Goal: Task Accomplishment & Management: Manage account settings

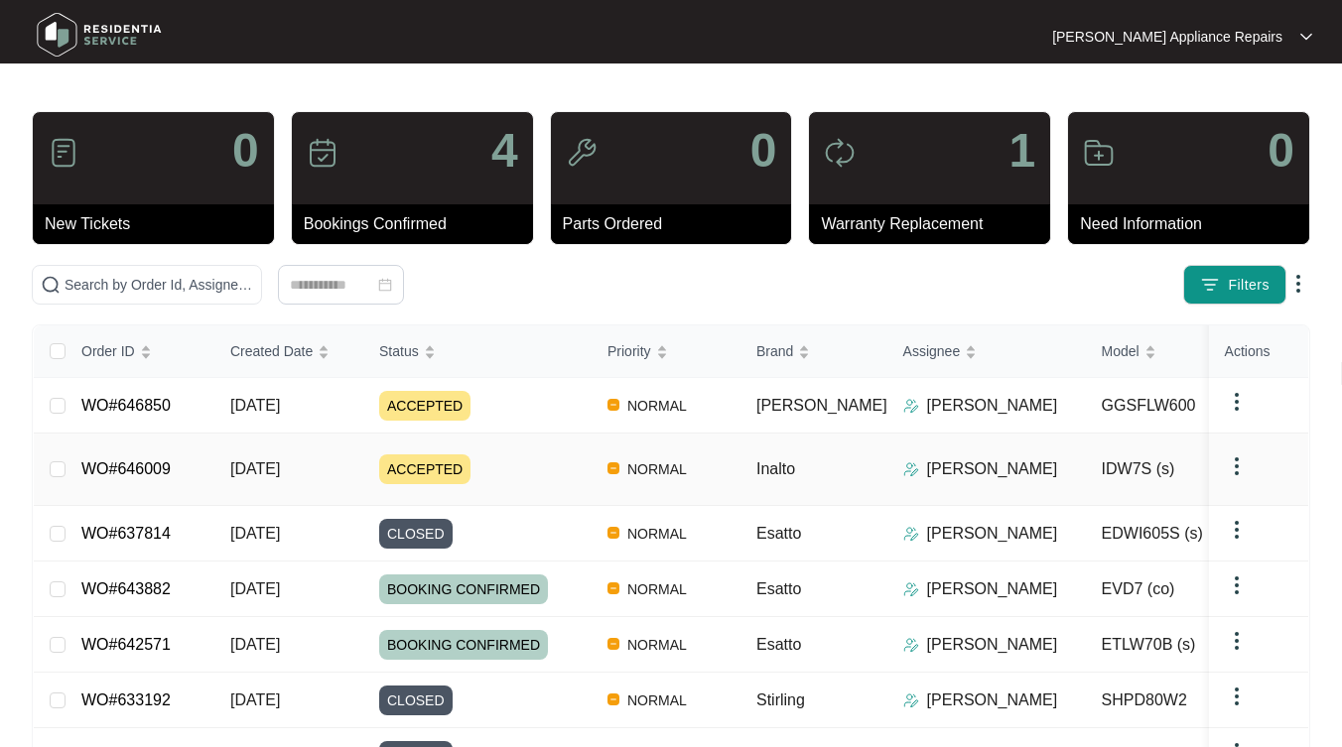
click at [269, 460] on span "[DATE]" at bounding box center [255, 468] width 50 height 17
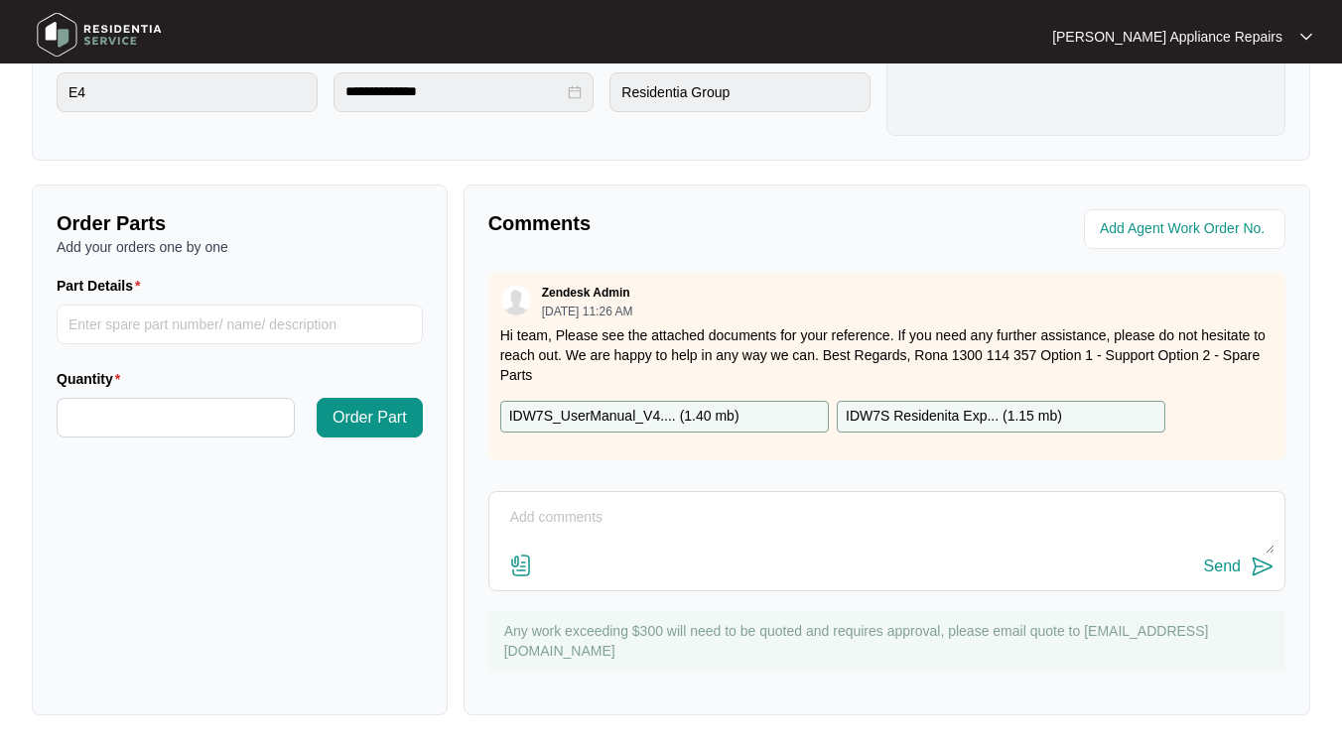
scroll to position [587, 0]
click at [332, 327] on input "Part Details" at bounding box center [240, 326] width 366 height 40
type input "display pcb"
click at [226, 411] on input "Quantity" at bounding box center [176, 419] width 236 height 38
type input "*"
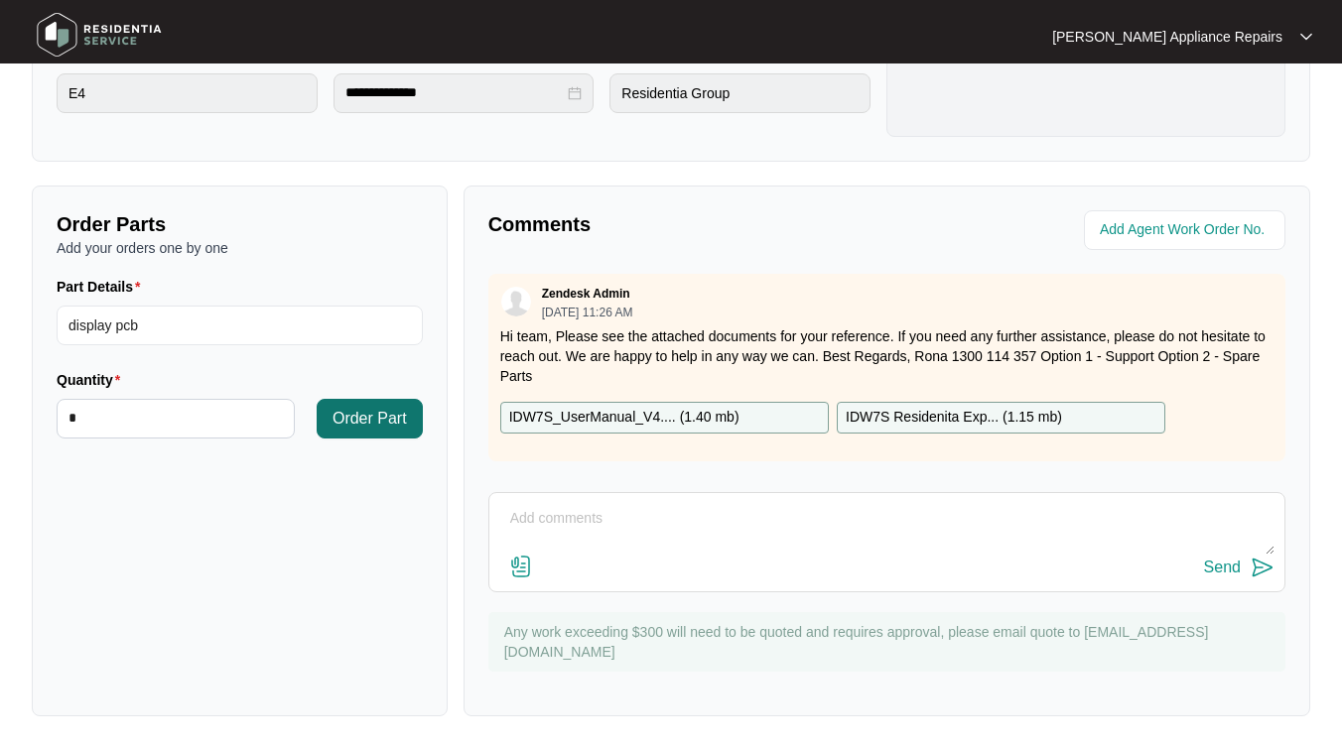
click at [374, 421] on span "Order Part" at bounding box center [369, 419] width 74 height 24
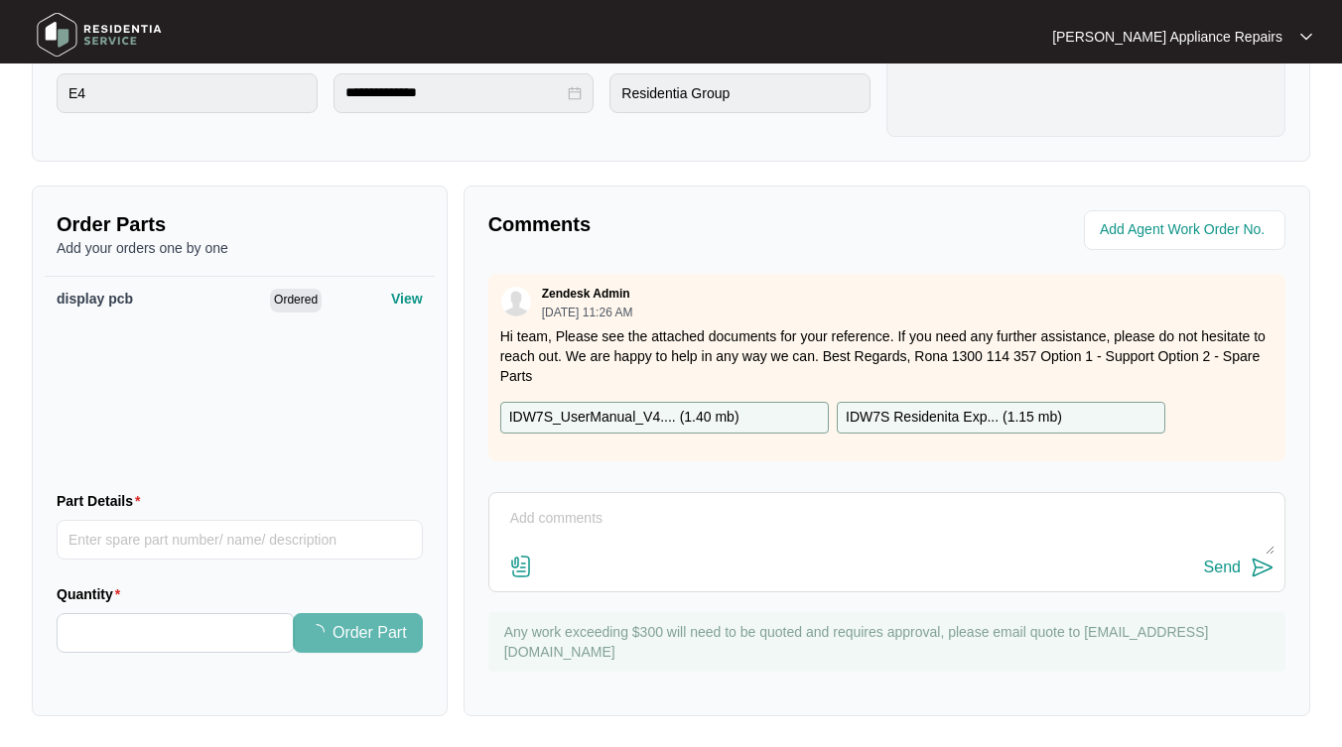
click at [736, 530] on textarea at bounding box center [886, 529] width 775 height 52
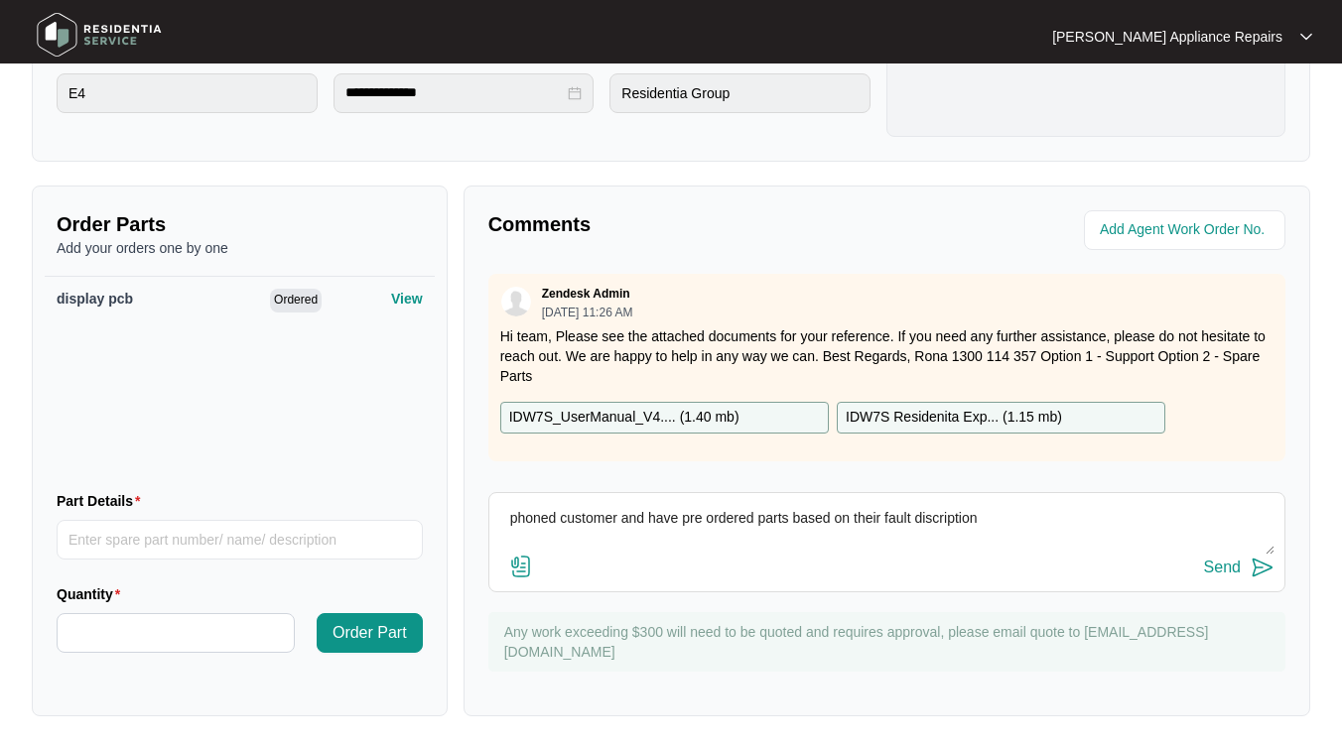
type textarea "phoned customer and have pre ordered parts based on their fault description"
drag, startPoint x: 736, startPoint y: 530, endPoint x: 1225, endPoint y: 562, distance: 489.3
click at [1225, 562] on div "Send" at bounding box center [1222, 568] width 37 height 18
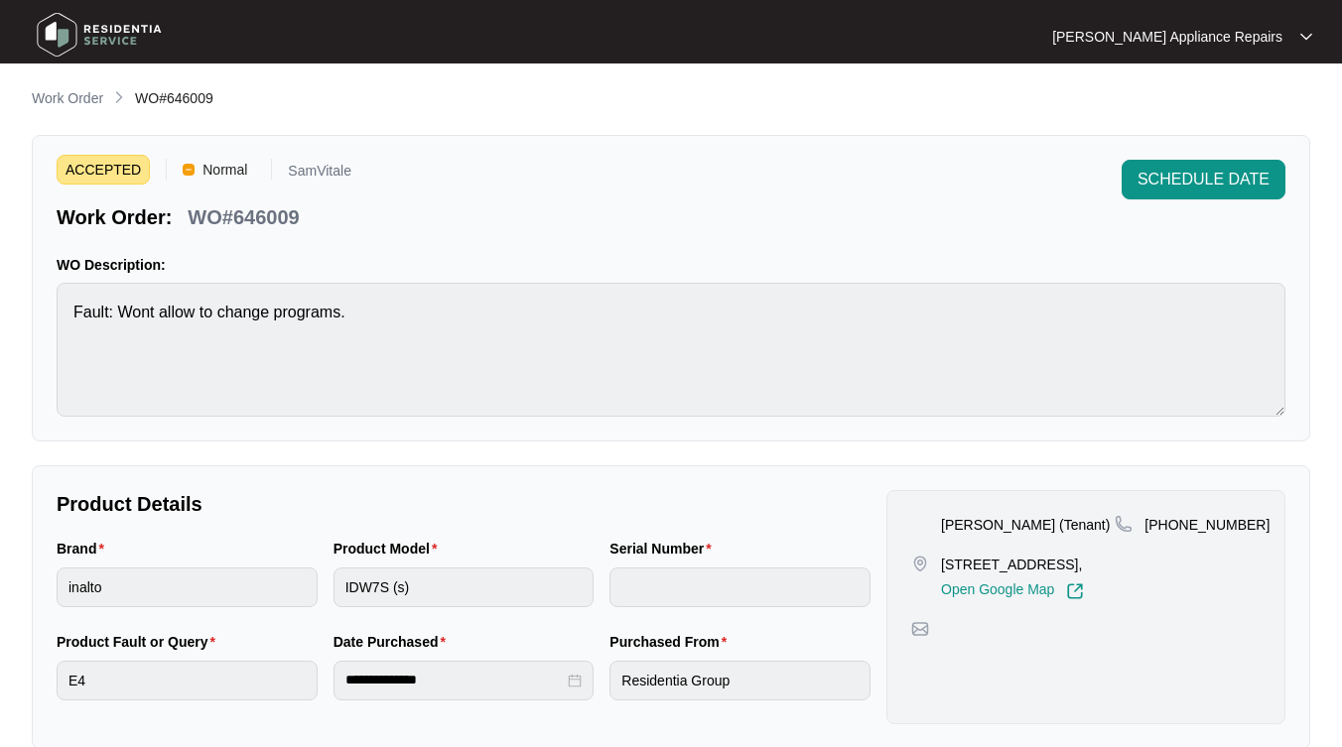
scroll to position [0, 0]
click at [1179, 192] on button "SCHEDULE DATE" at bounding box center [1203, 180] width 164 height 40
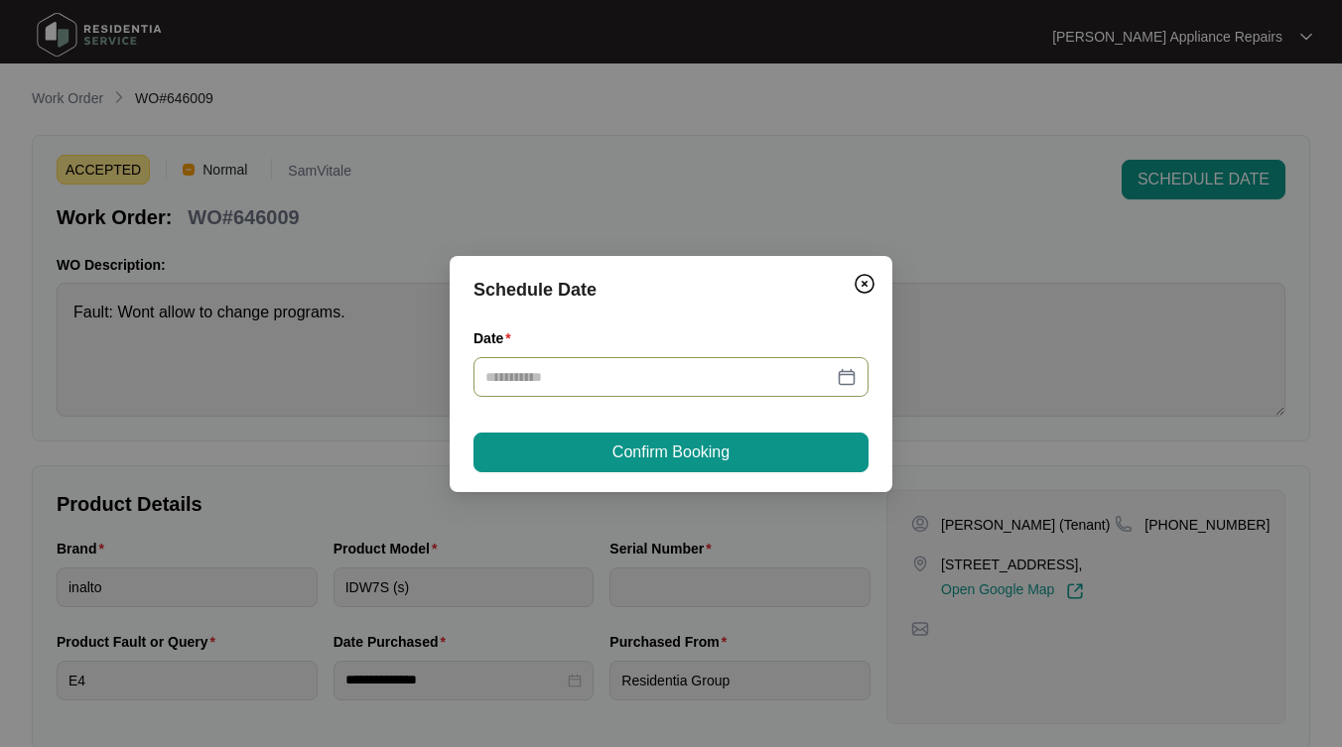
click at [671, 376] on input "Date" at bounding box center [658, 377] width 347 height 22
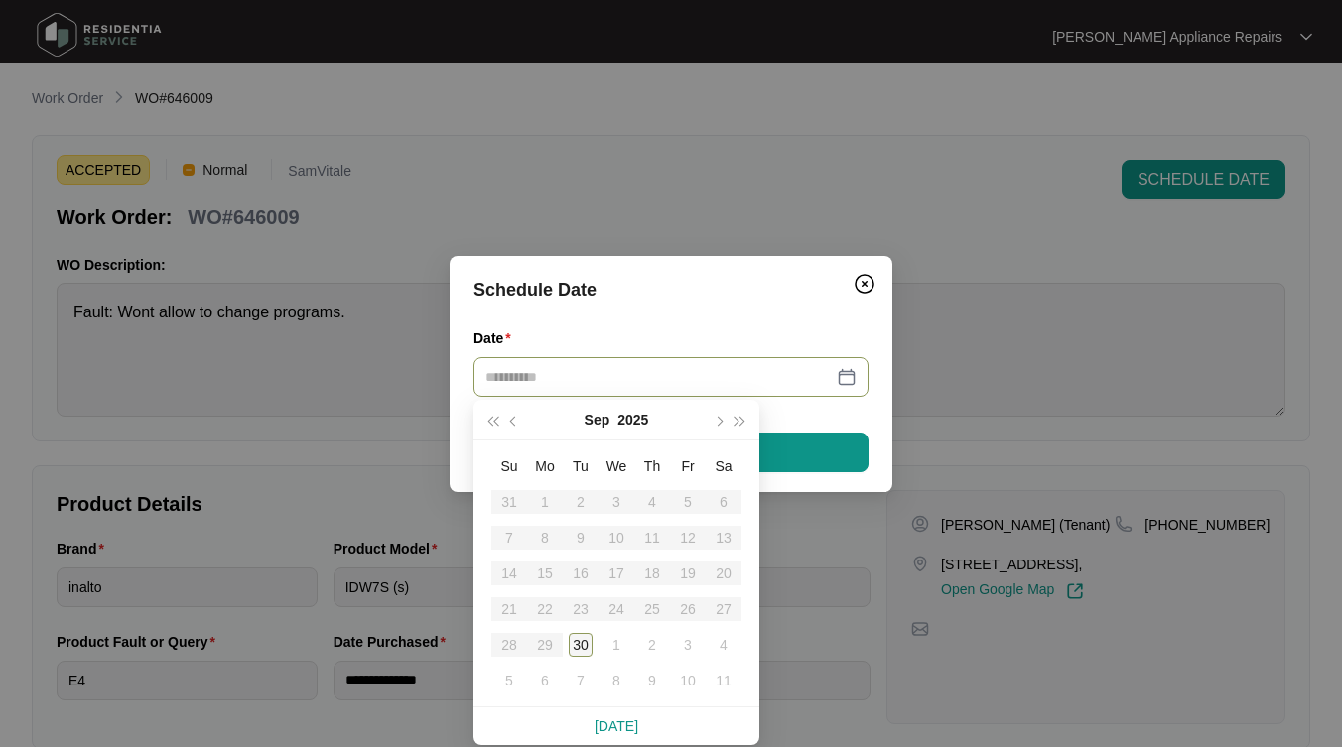
type input "**********"
click at [586, 644] on div "30" at bounding box center [581, 645] width 24 height 24
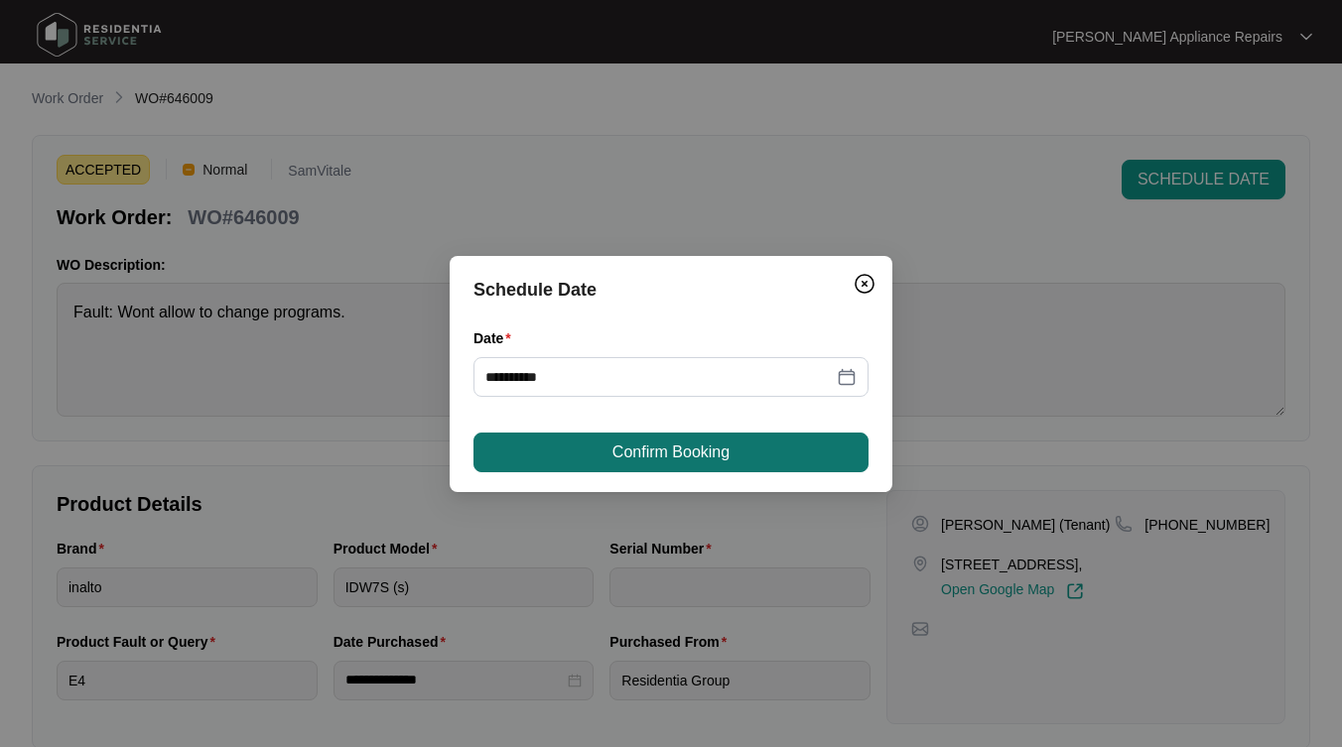
click at [676, 452] on span "Confirm Booking" at bounding box center [670, 453] width 117 height 24
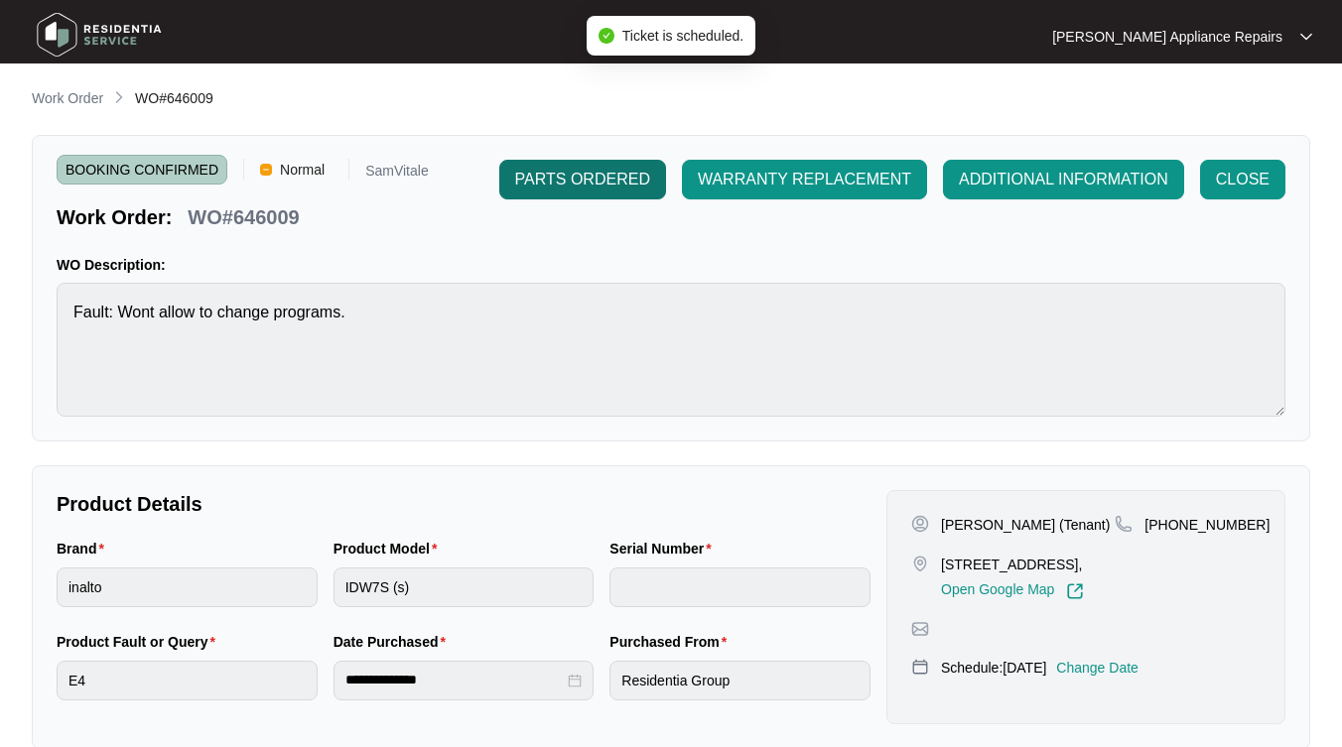
click at [613, 179] on span "PARTS ORDERED" at bounding box center [582, 180] width 135 height 24
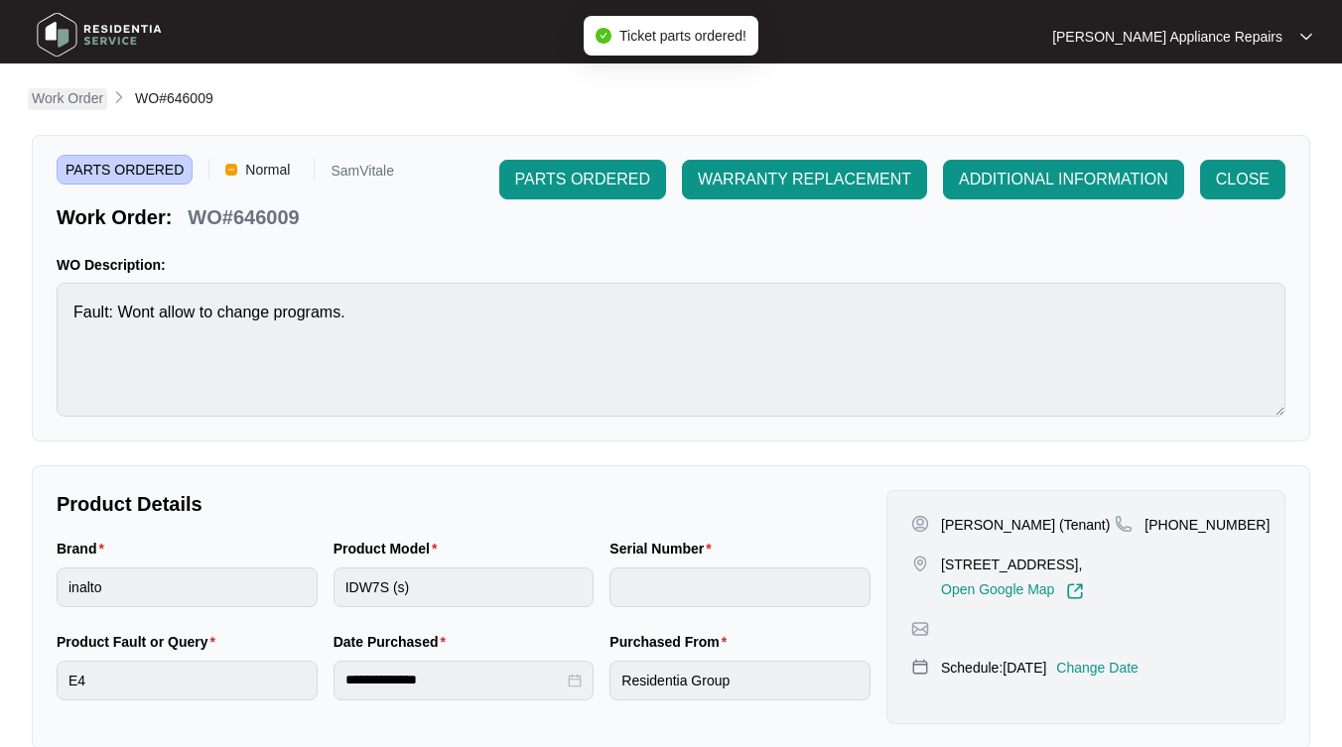
click at [53, 93] on p "Work Order" at bounding box center [67, 98] width 71 height 20
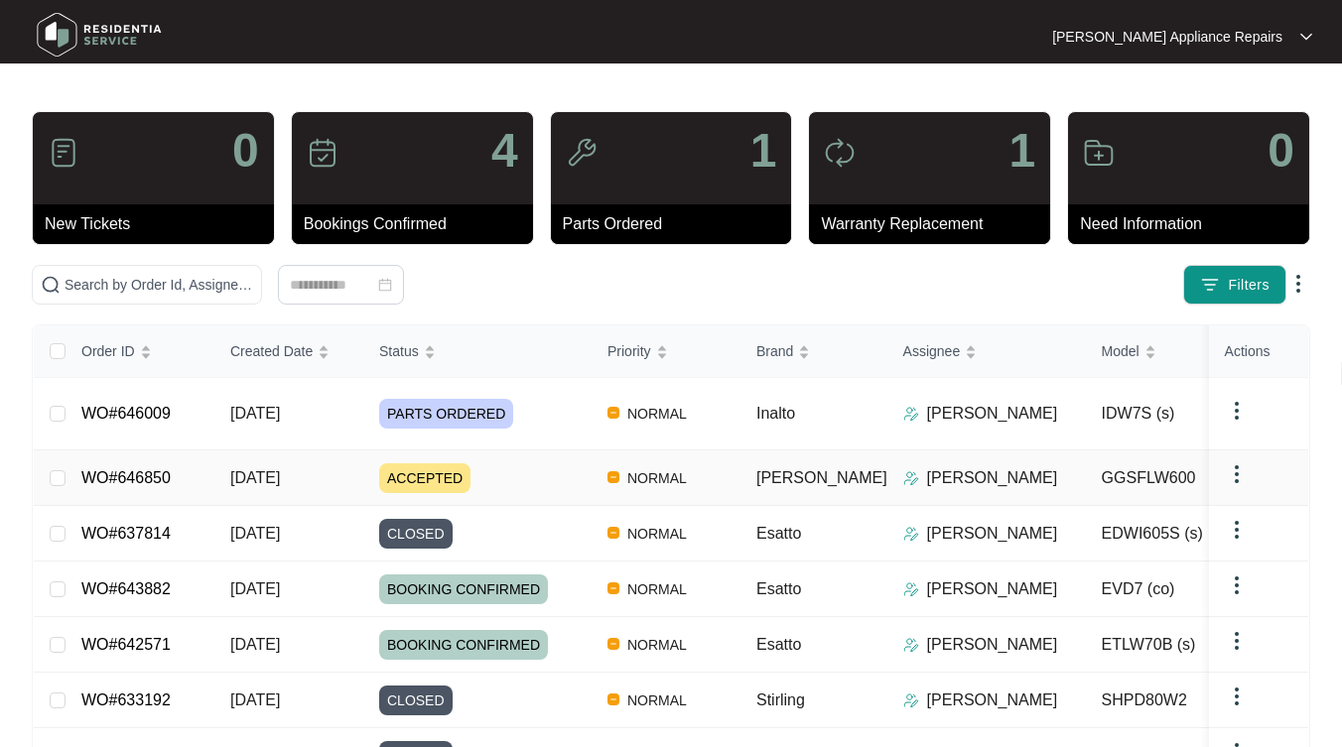
click at [272, 469] on span "[DATE]" at bounding box center [255, 477] width 50 height 17
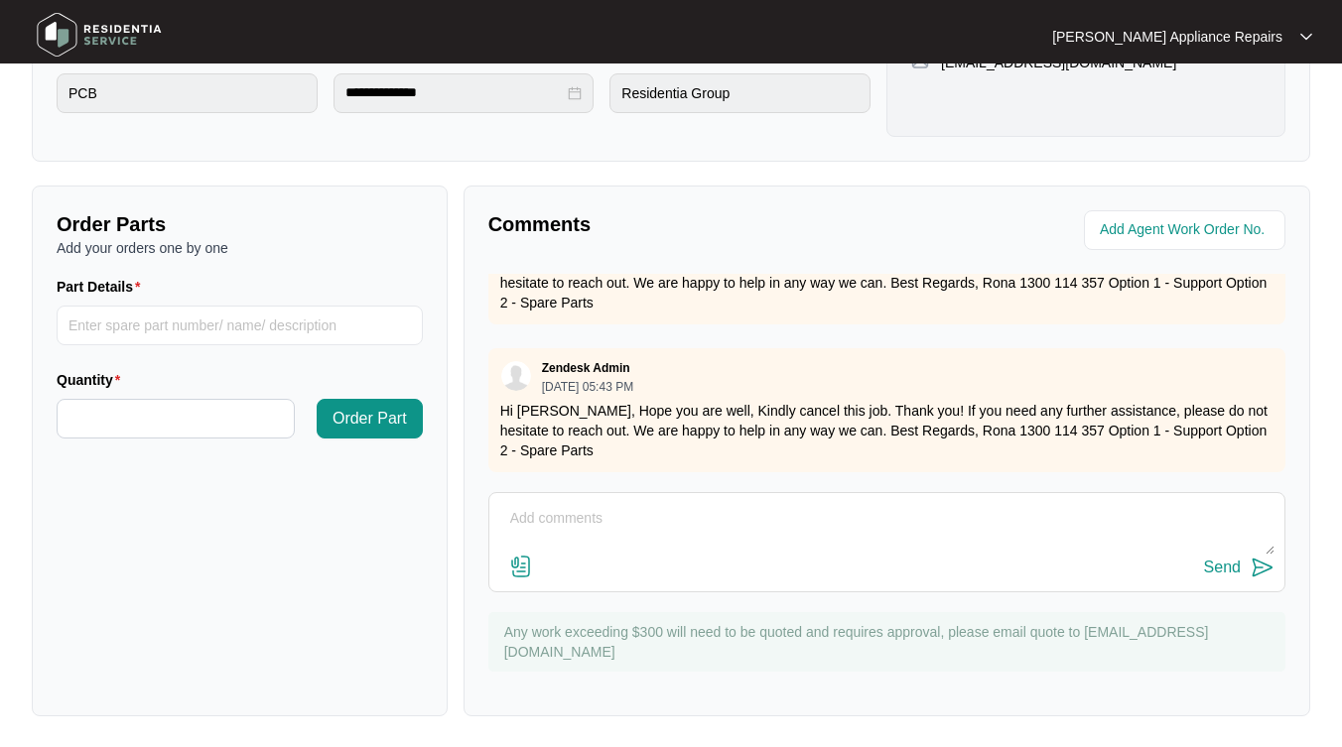
scroll to position [418, 0]
click at [689, 526] on textarea at bounding box center [886, 529] width 775 height 52
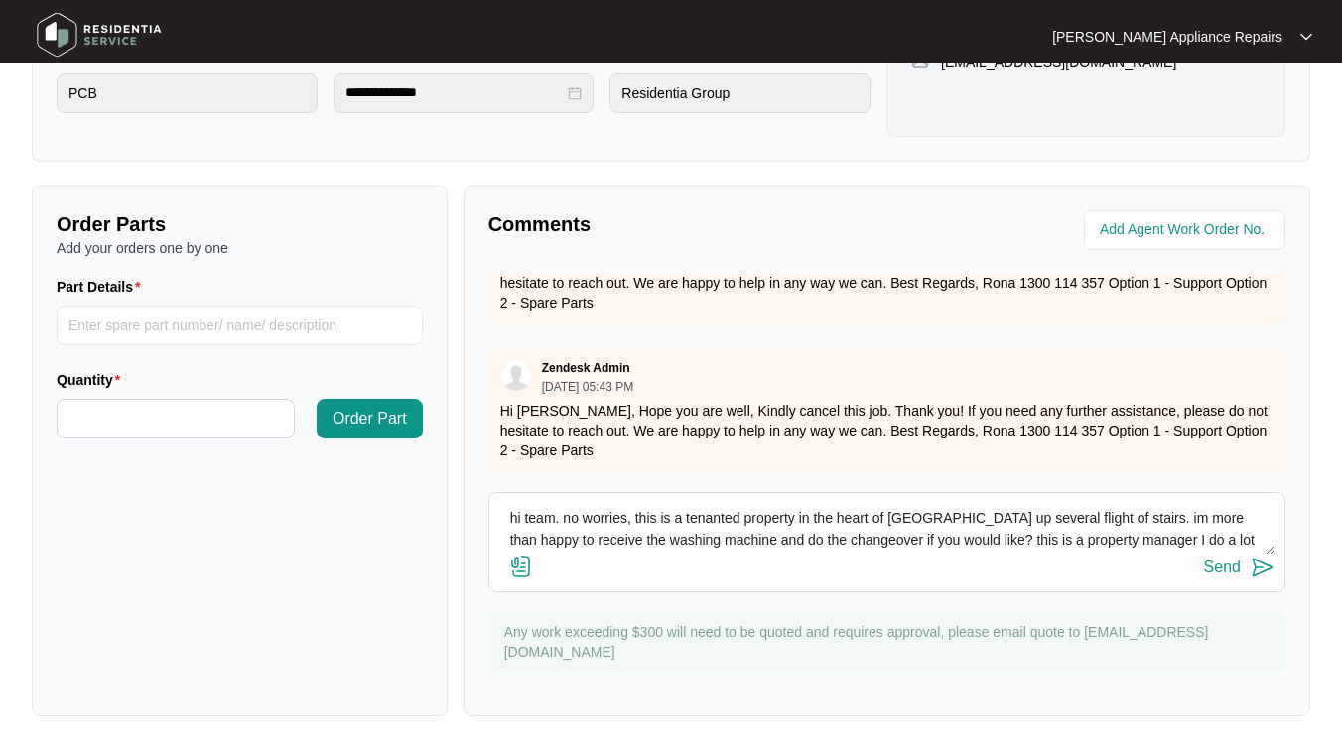
scroll to position [15, 0]
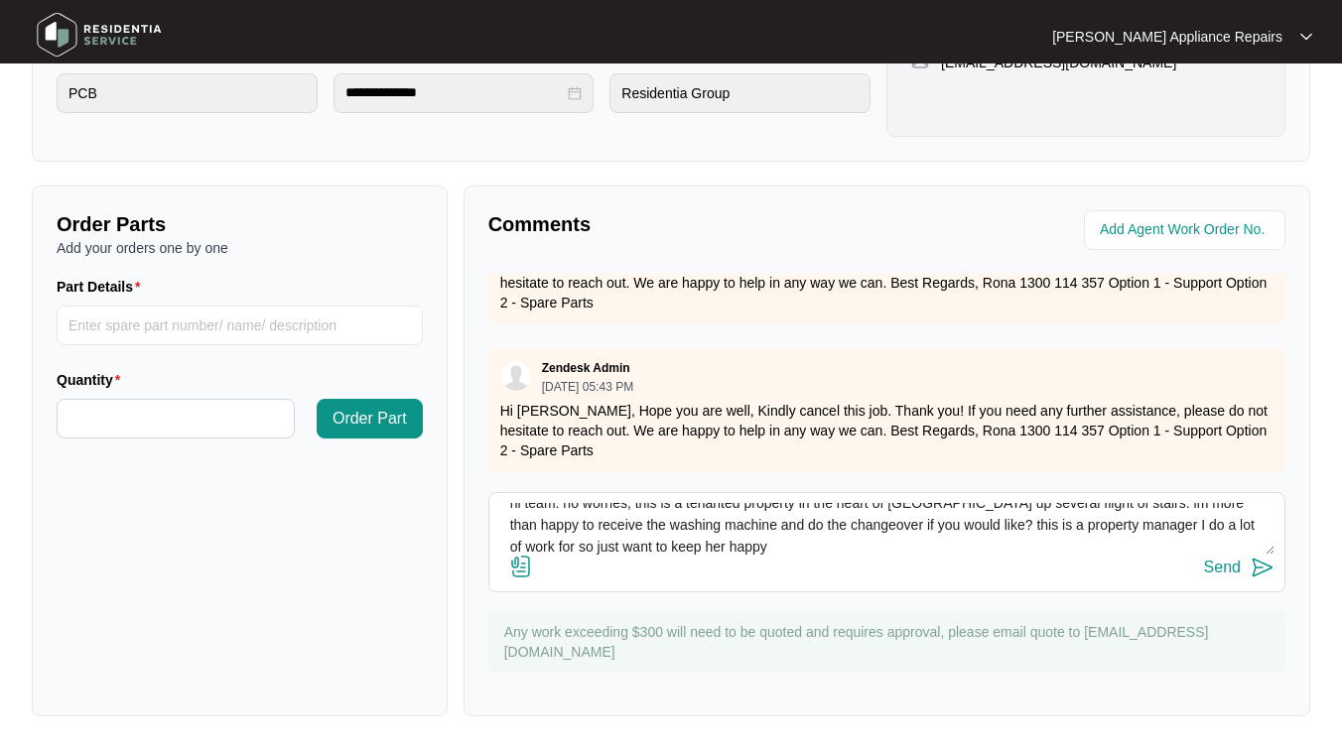
type textarea "hi team. no worries, this is a tenanted property in the heart of [GEOGRAPHIC_DA…"
click at [1227, 562] on div "Send" at bounding box center [1222, 568] width 37 height 18
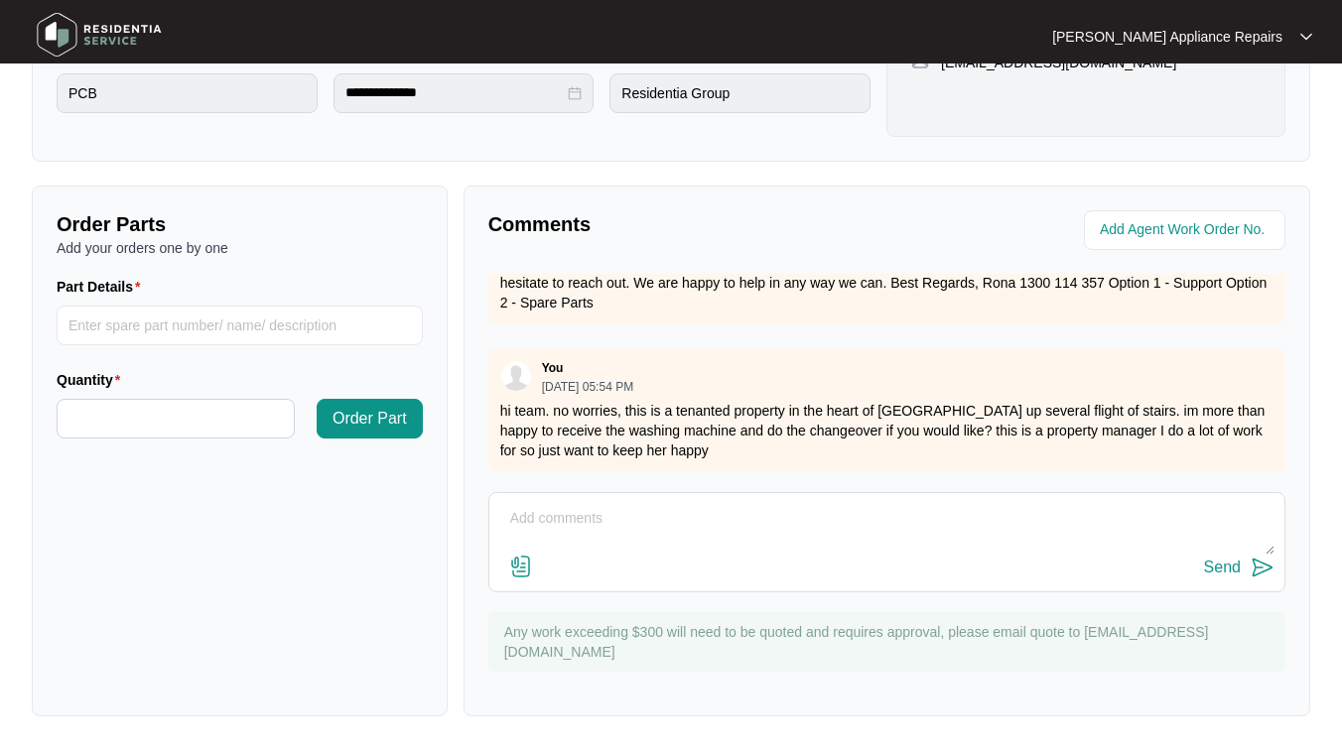
scroll to position [566, 0]
